Goal: Transaction & Acquisition: Register for event/course

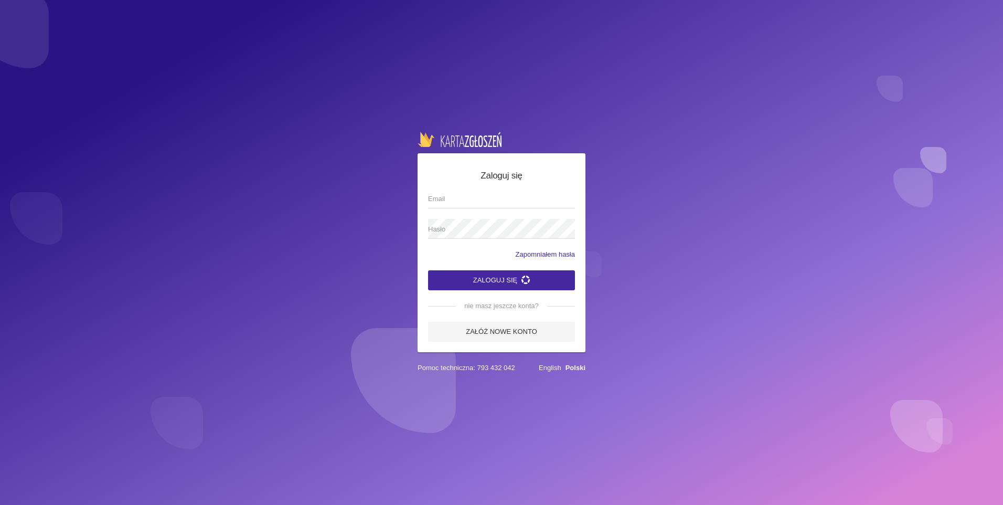
click at [523, 199] on input "Email" at bounding box center [501, 198] width 147 height 20
type input "[EMAIL_ADDRESS][DOMAIN_NAME]"
click at [501, 235] on app-labeled-field "Hasło" at bounding box center [501, 234] width 147 height 30
click at [428, 270] on button "Zaloguj się" at bounding box center [501, 280] width 147 height 20
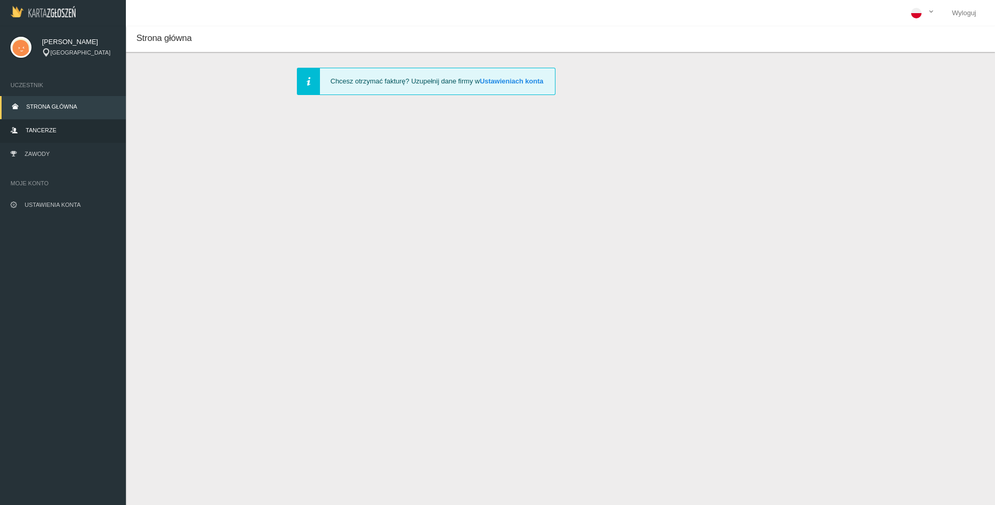
click at [40, 129] on span "Tancerze" at bounding box center [41, 130] width 30 height 6
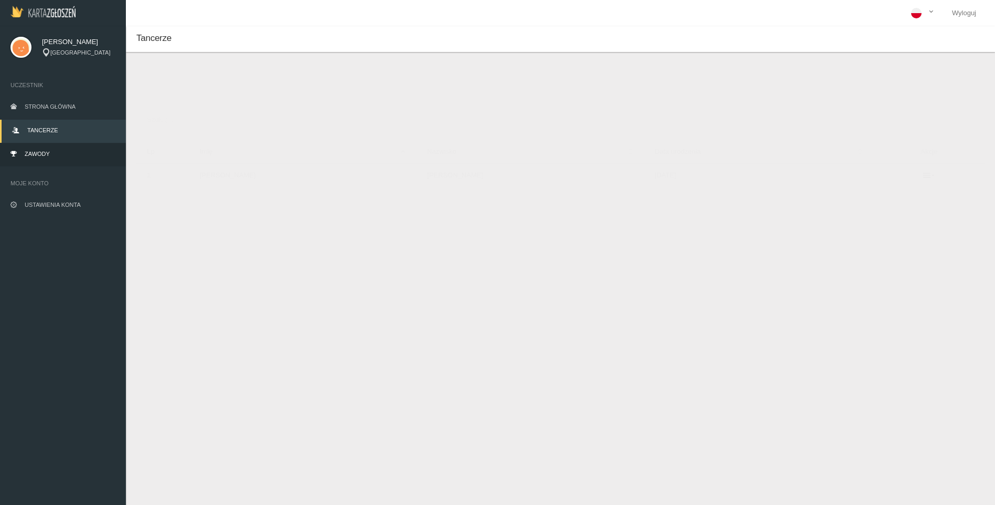
click at [31, 154] on span "Zawody" at bounding box center [37, 154] width 25 height 6
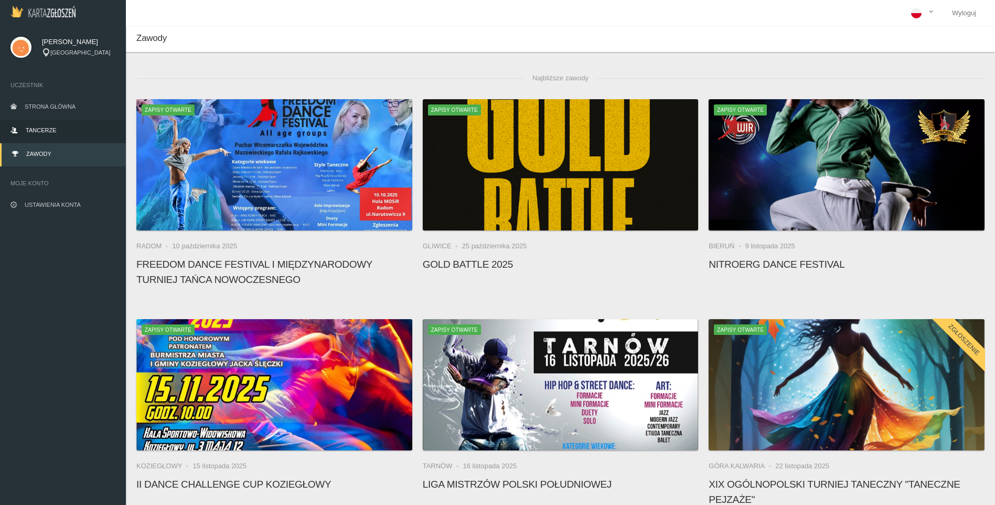
click at [46, 130] on span "Tancerze" at bounding box center [41, 130] width 30 height 6
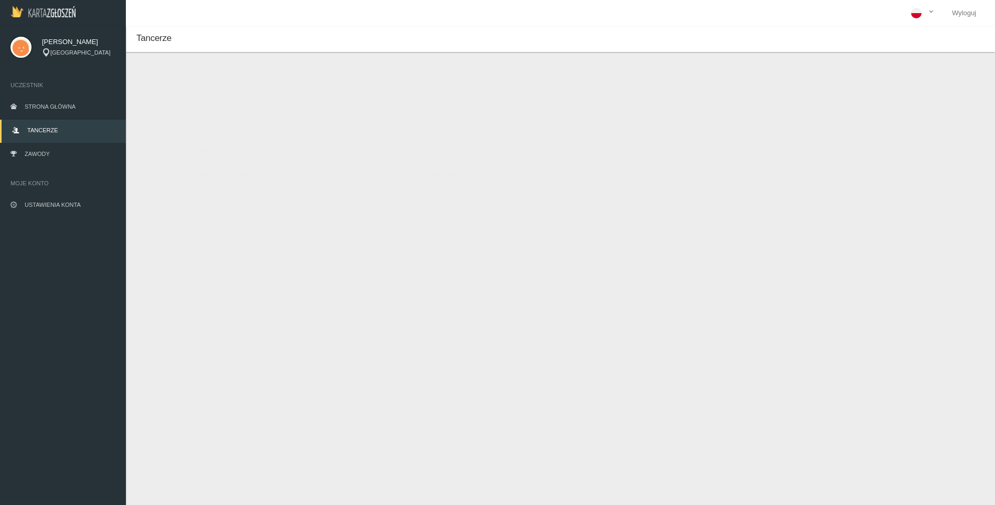
click at [923, 176] on icon at bounding box center [929, 175] width 12 height 8
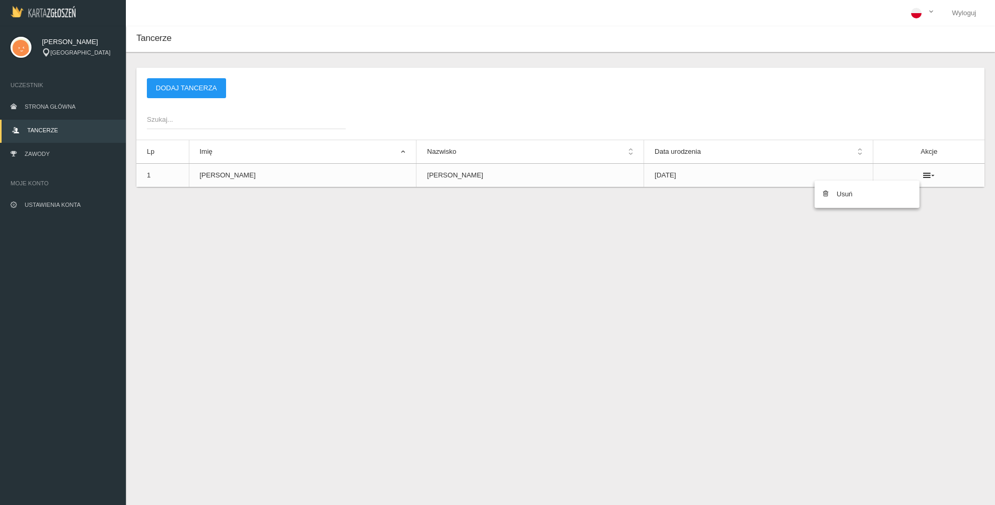
click at [518, 277] on div "Tancerze Nowy tancerz Imię * Nazwisko * Data urodzenia * Zapisz Anuluj * - pole…" at bounding box center [560, 278] width 869 height 505
click at [52, 108] on span "Strona główna" at bounding box center [50, 106] width 51 height 6
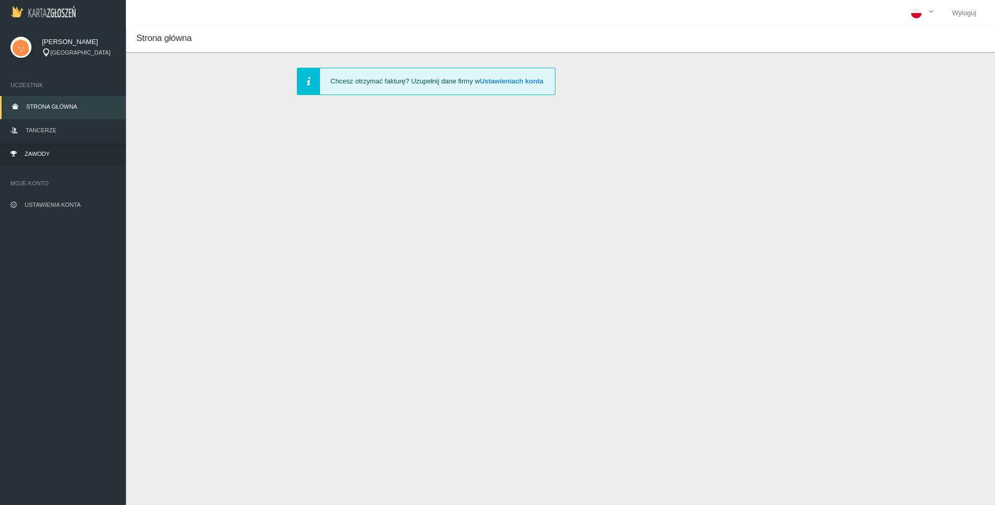
click at [41, 153] on span "Zawody" at bounding box center [37, 154] width 25 height 6
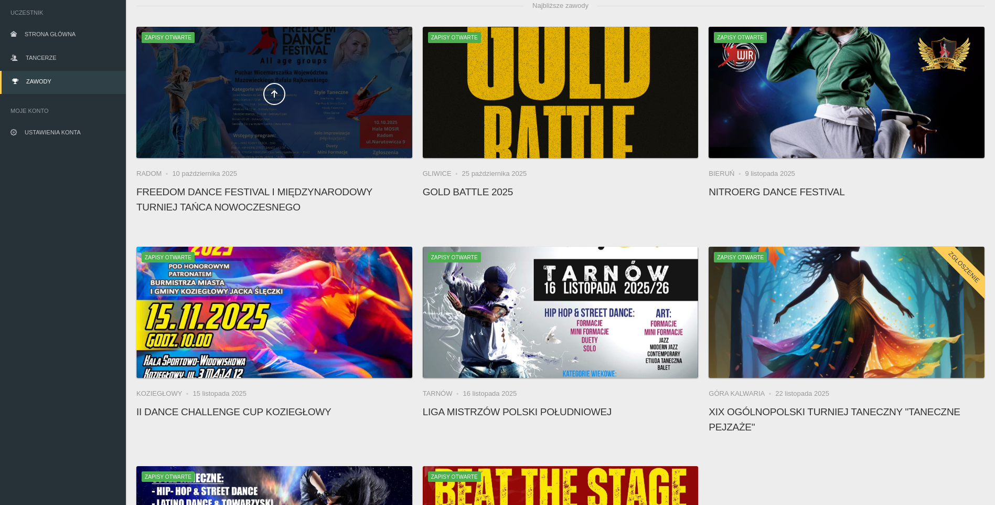
scroll to position [105, 0]
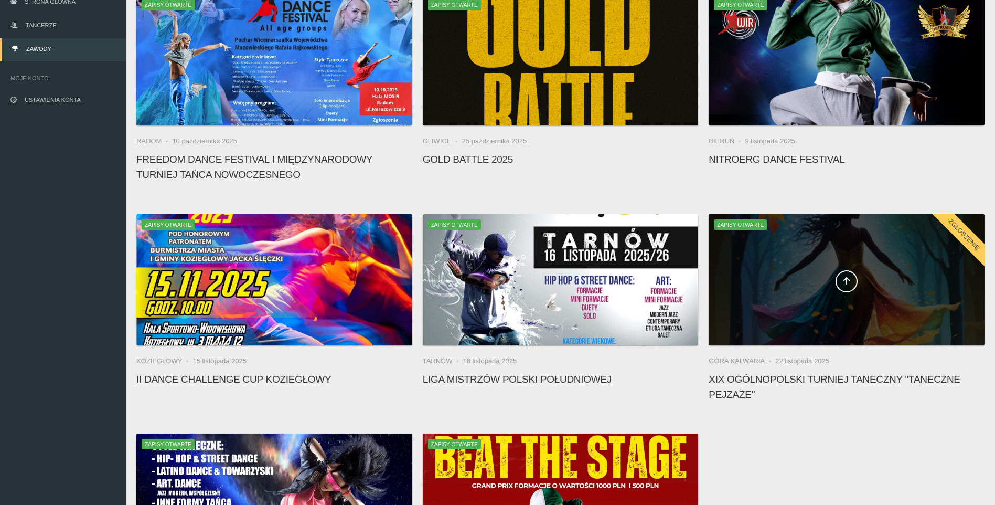
click at [738, 269] on div at bounding box center [847, 279] width 276 height 131
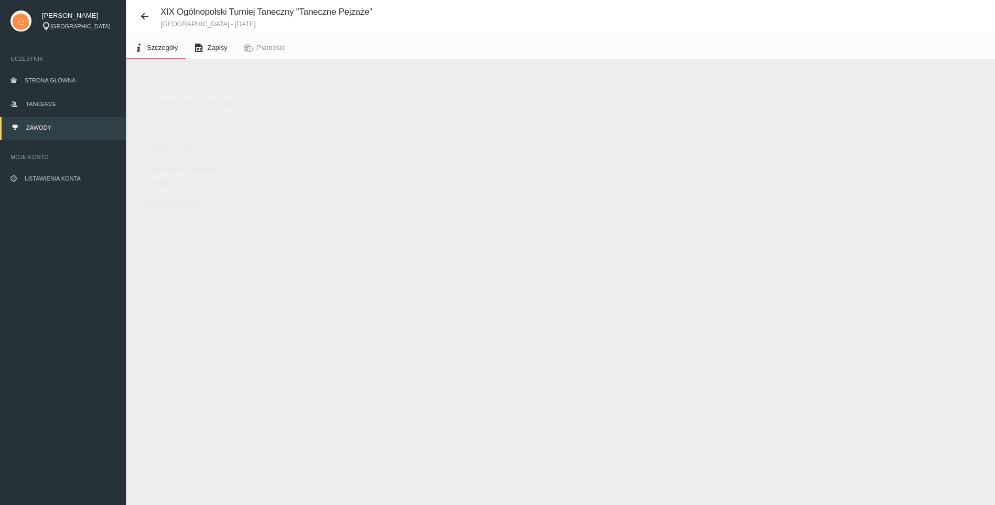
click at [212, 47] on span "Zapisy" at bounding box center [217, 48] width 20 height 8
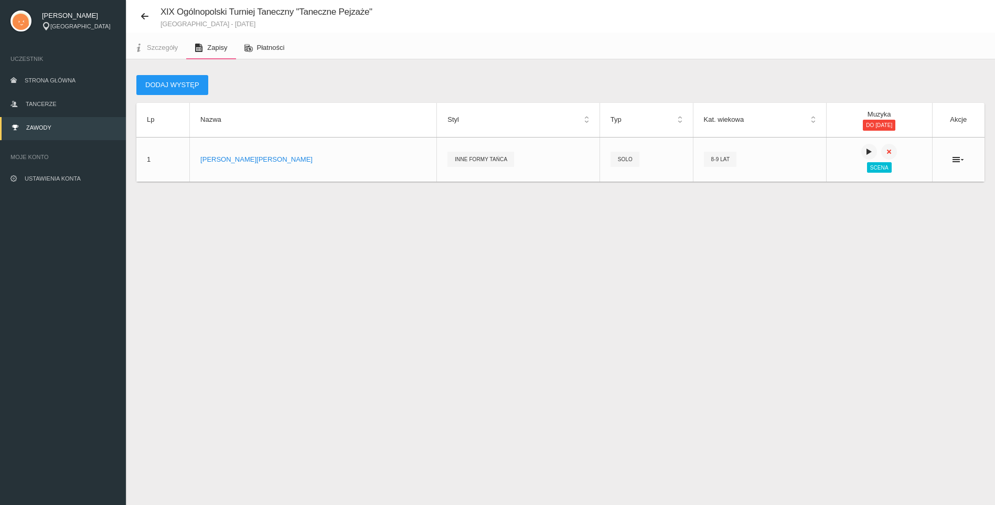
click at [267, 45] on span "Płatności" at bounding box center [271, 48] width 28 height 8
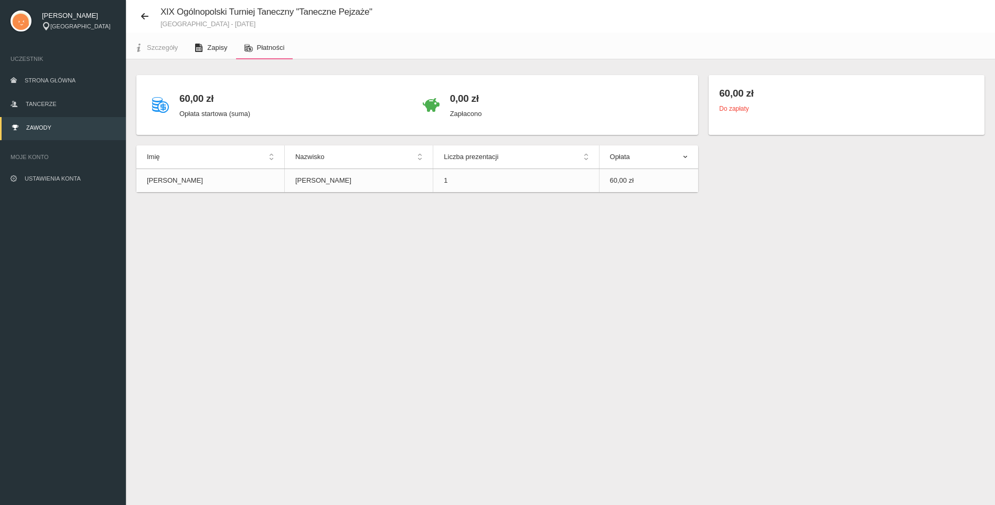
click at [198, 47] on icon at bounding box center [199, 48] width 8 height 8
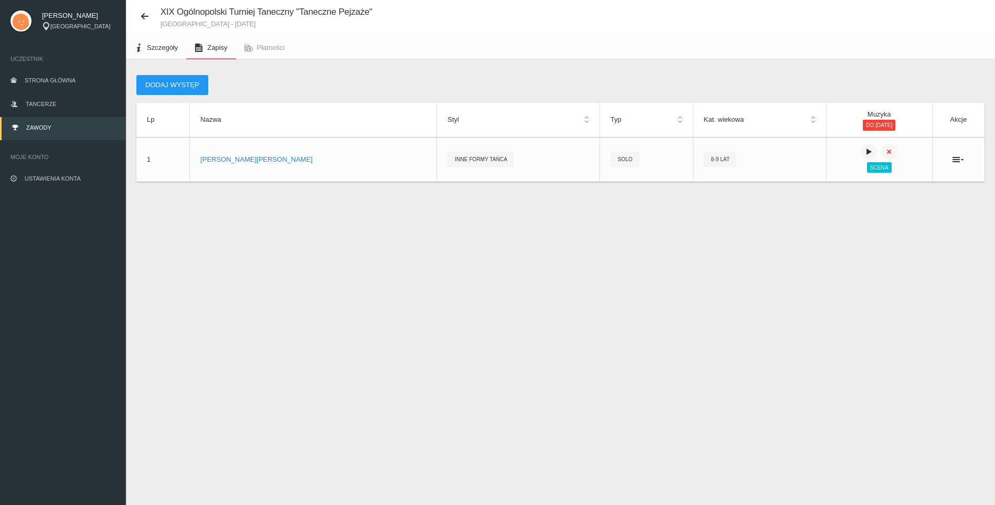
click at [142, 45] on icon at bounding box center [138, 48] width 8 height 8
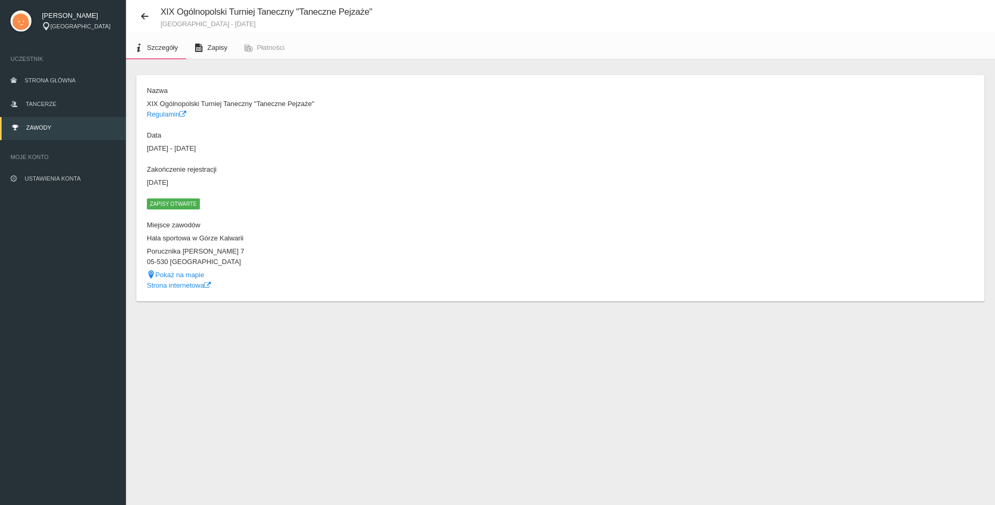
click at [221, 45] on span "Zapisy" at bounding box center [217, 48] width 20 height 8
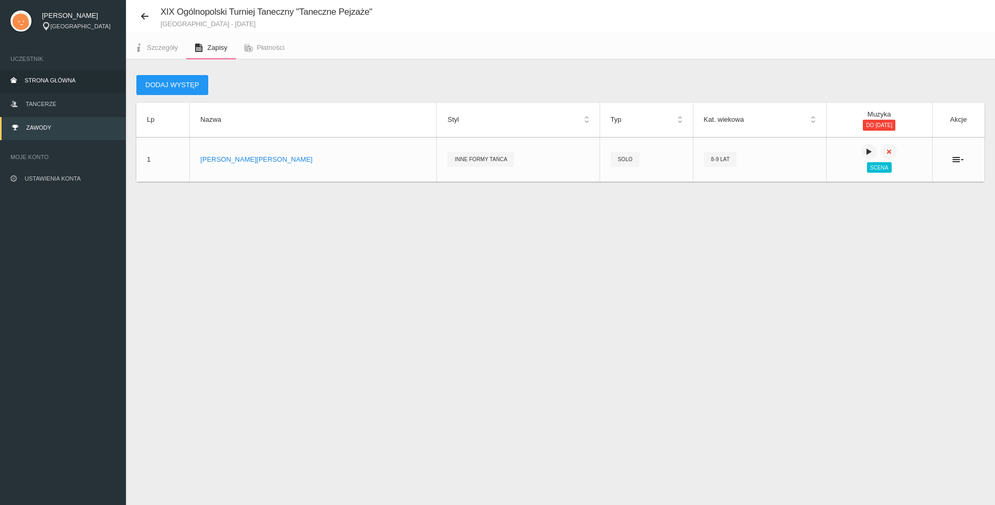
click at [36, 74] on link "Strona główna" at bounding box center [63, 81] width 126 height 23
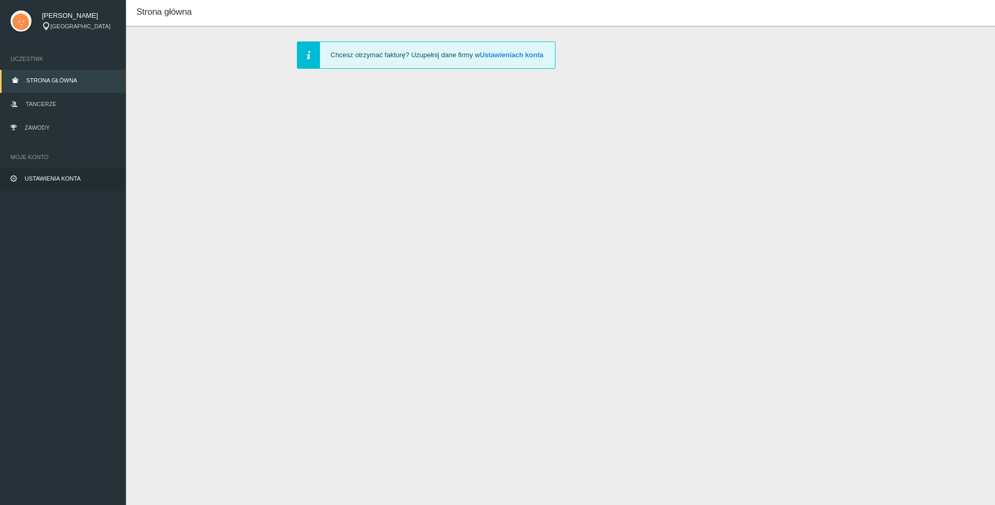
click at [31, 175] on span "Ustawienia konta" at bounding box center [53, 178] width 56 height 6
